Goal: Task Accomplishment & Management: Manage account settings

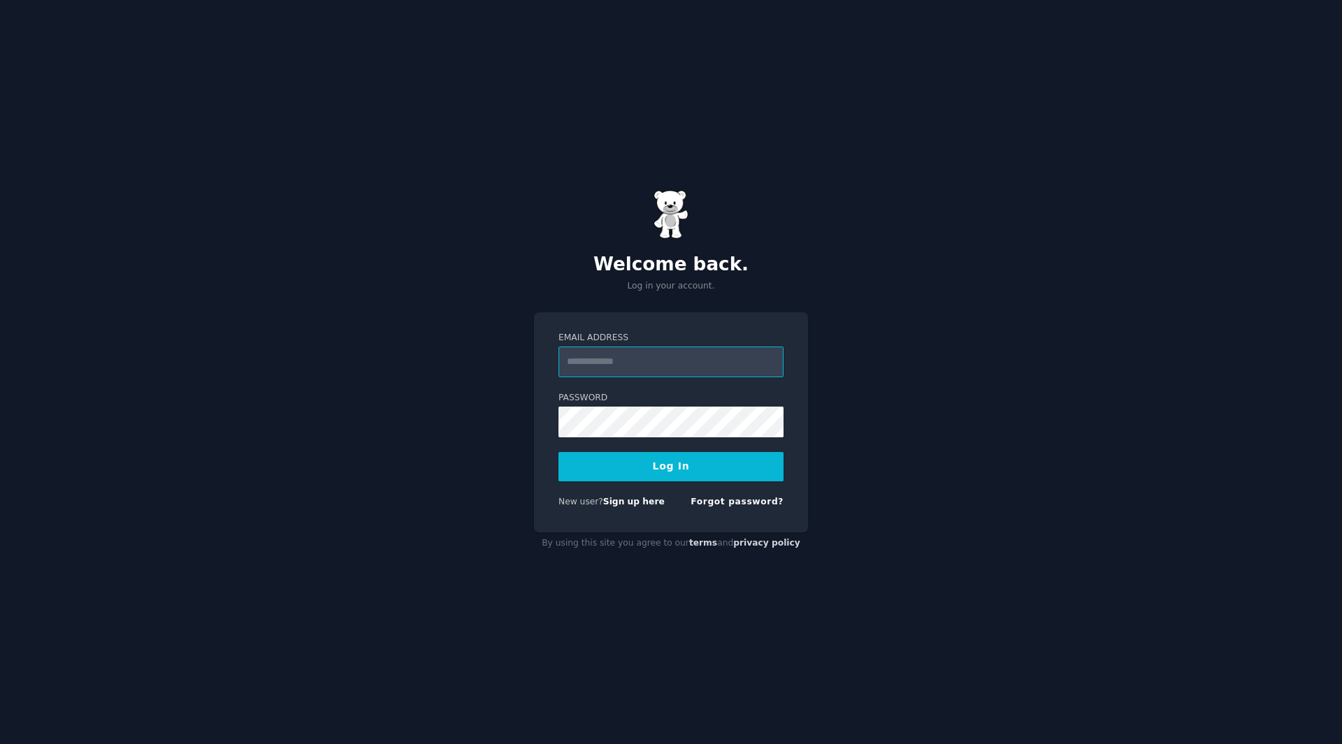
type input "**********"
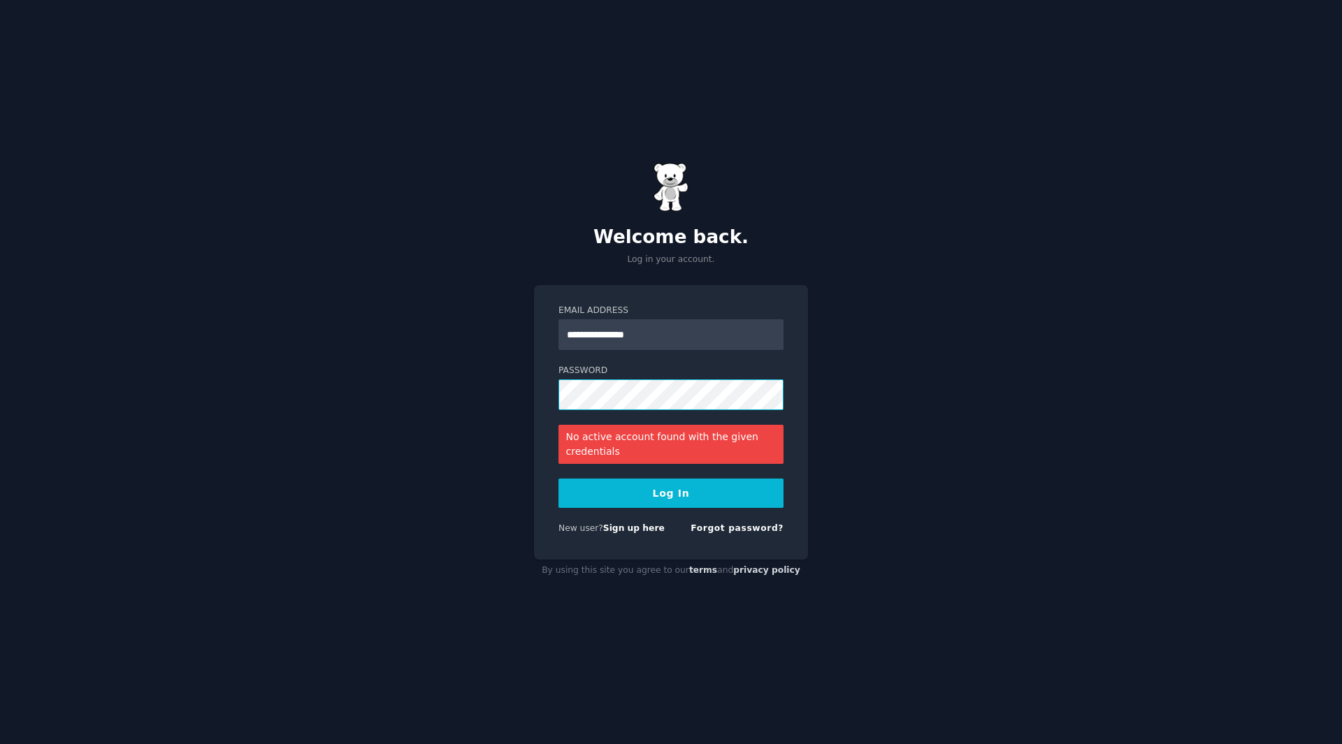
click at [506, 433] on div "**********" at bounding box center [671, 372] width 1342 height 744
click at [693, 500] on button "Log In" at bounding box center [670, 493] width 225 height 29
click at [771, 390] on keeper-lock "Open Keeper Popup" at bounding box center [768, 394] width 17 height 17
